Goal: Information Seeking & Learning: Learn about a topic

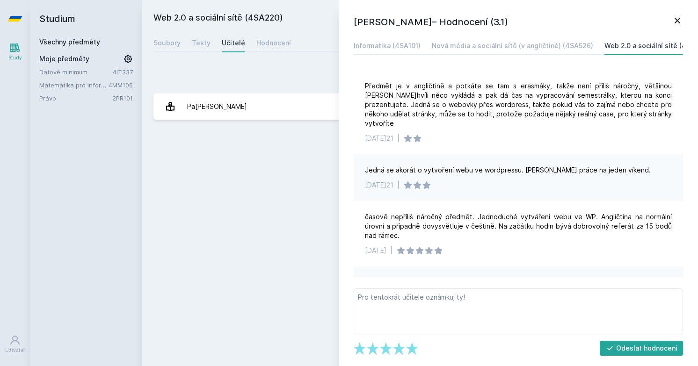
click at [256, 9] on div "Web 2.0 a sociální sítě (4SA220) Přidat do mých předmětů [GEOGRAPHIC_DATA] Test…" at bounding box center [420, 183] width 556 height 366
click at [19, 54] on link "Study" at bounding box center [15, 51] width 26 height 29
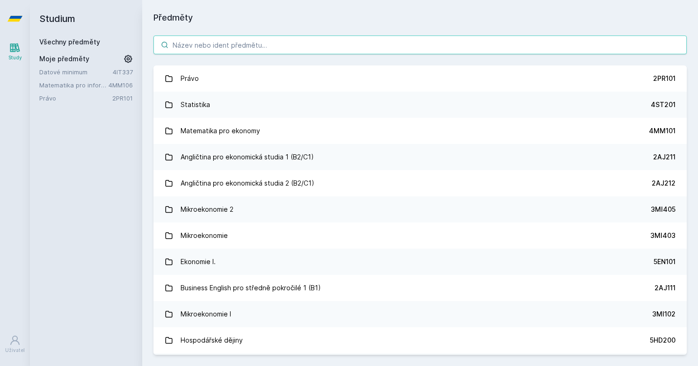
click at [244, 42] on input "search" at bounding box center [419, 45] width 533 height 19
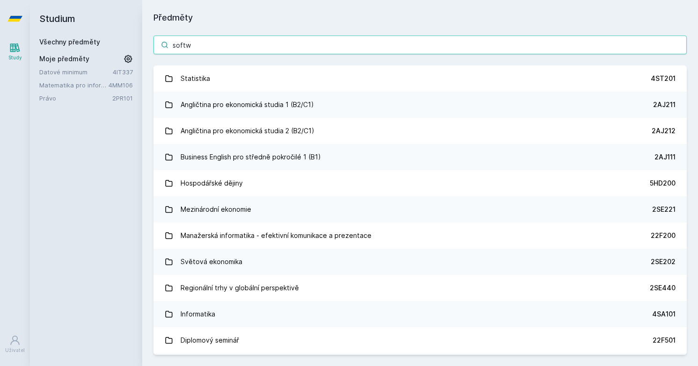
type input "softwa"
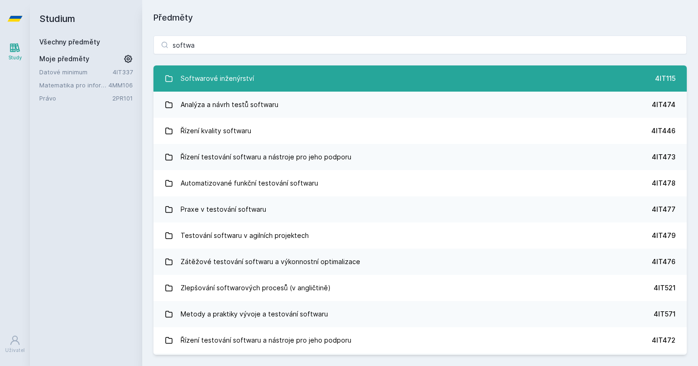
click at [237, 85] on div "Softwarové inženýrství" at bounding box center [217, 78] width 73 height 19
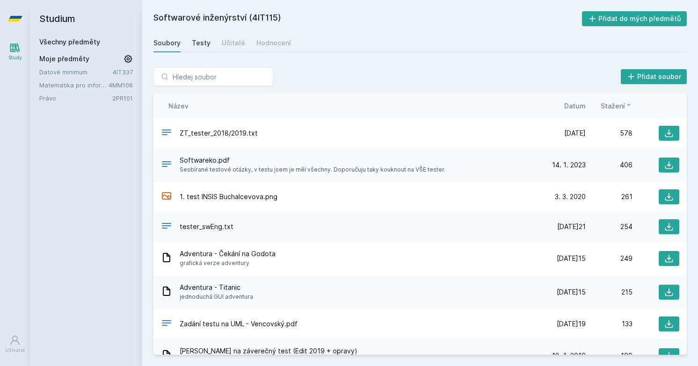
click at [206, 43] on div "Testy" at bounding box center [201, 42] width 19 height 9
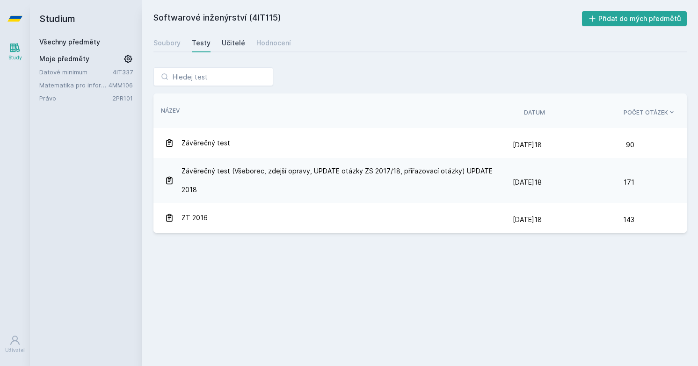
click at [232, 38] on link "Učitelé" at bounding box center [233, 43] width 23 height 19
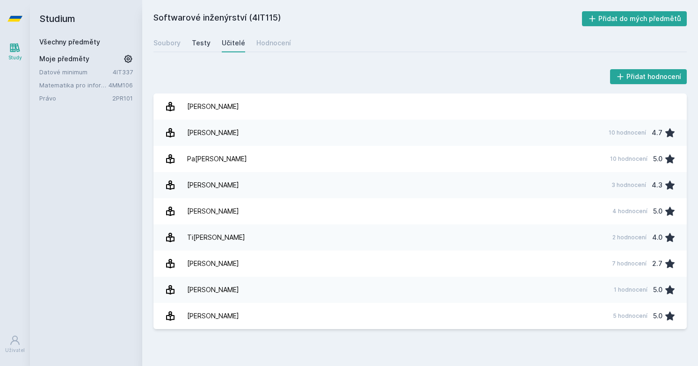
click at [192, 46] on div "Testy" at bounding box center [201, 42] width 19 height 9
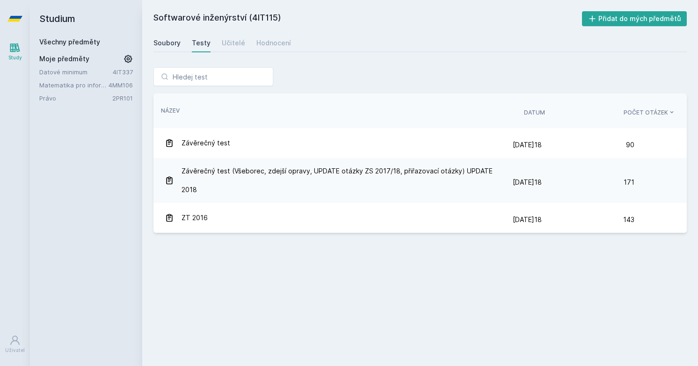
click at [175, 47] on div "Soubory" at bounding box center [166, 42] width 27 height 9
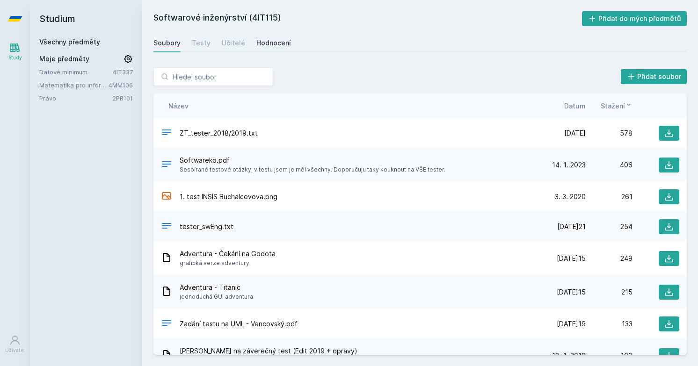
click at [258, 44] on div "Hodnocení" at bounding box center [273, 42] width 35 height 9
